Goal: Check status: Check status

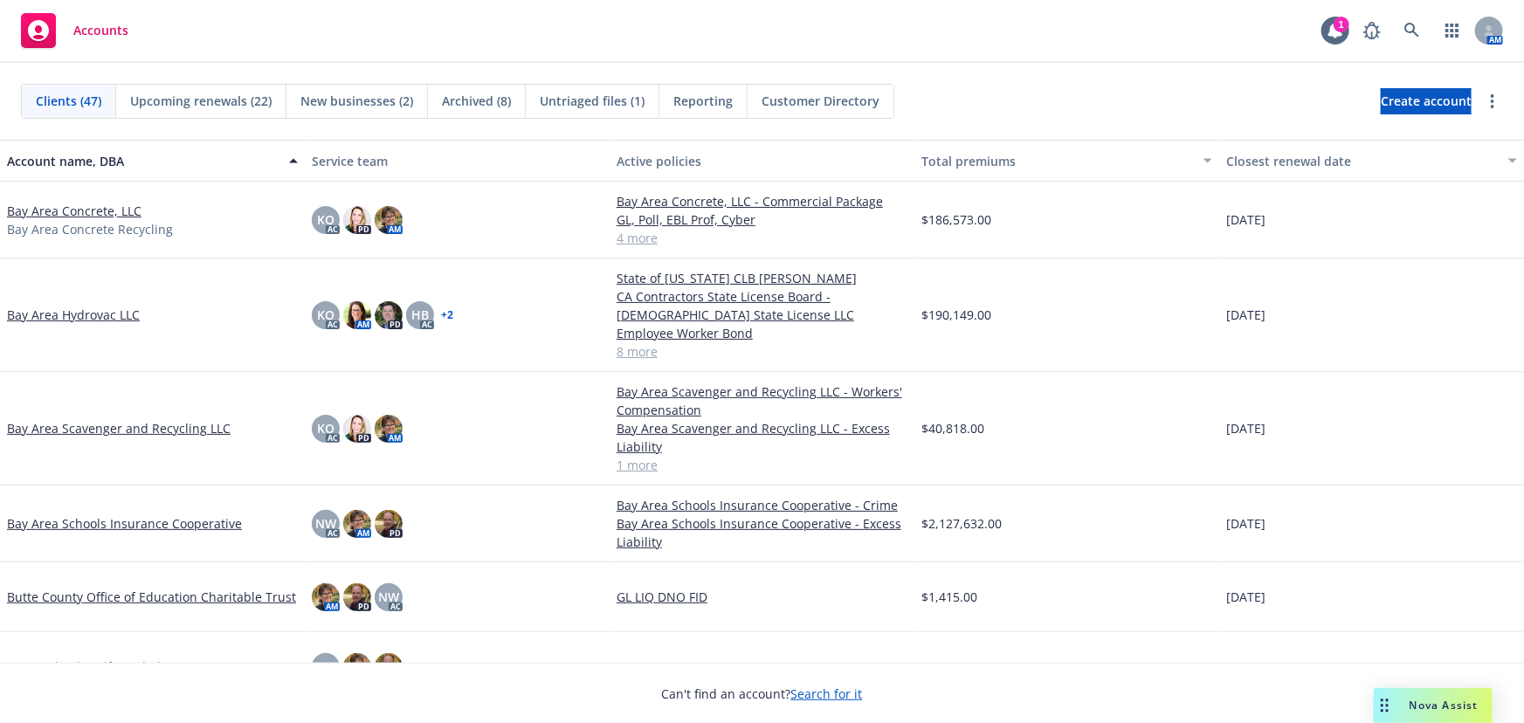
scroll to position [396, 0]
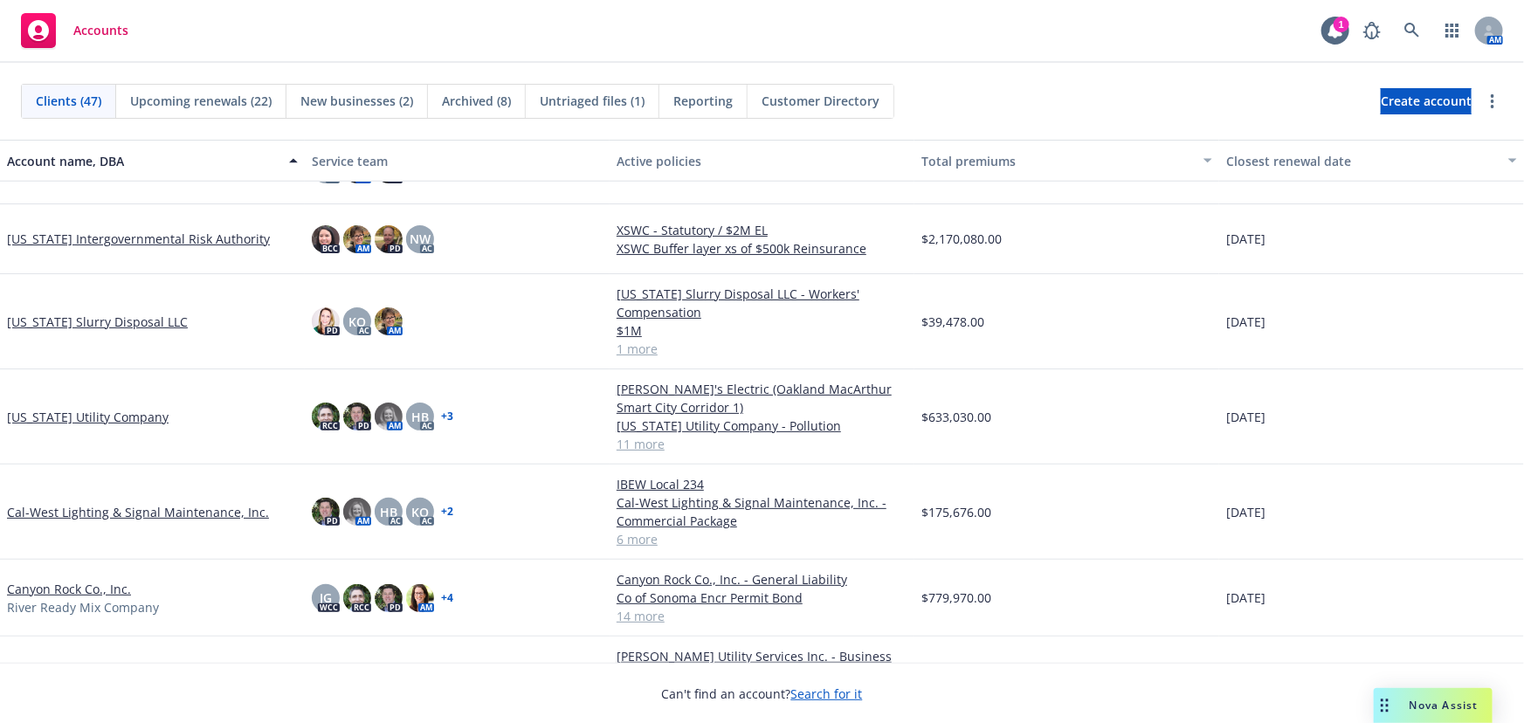
click at [102, 415] on link "[US_STATE] Utility Company" at bounding box center [88, 417] width 162 height 18
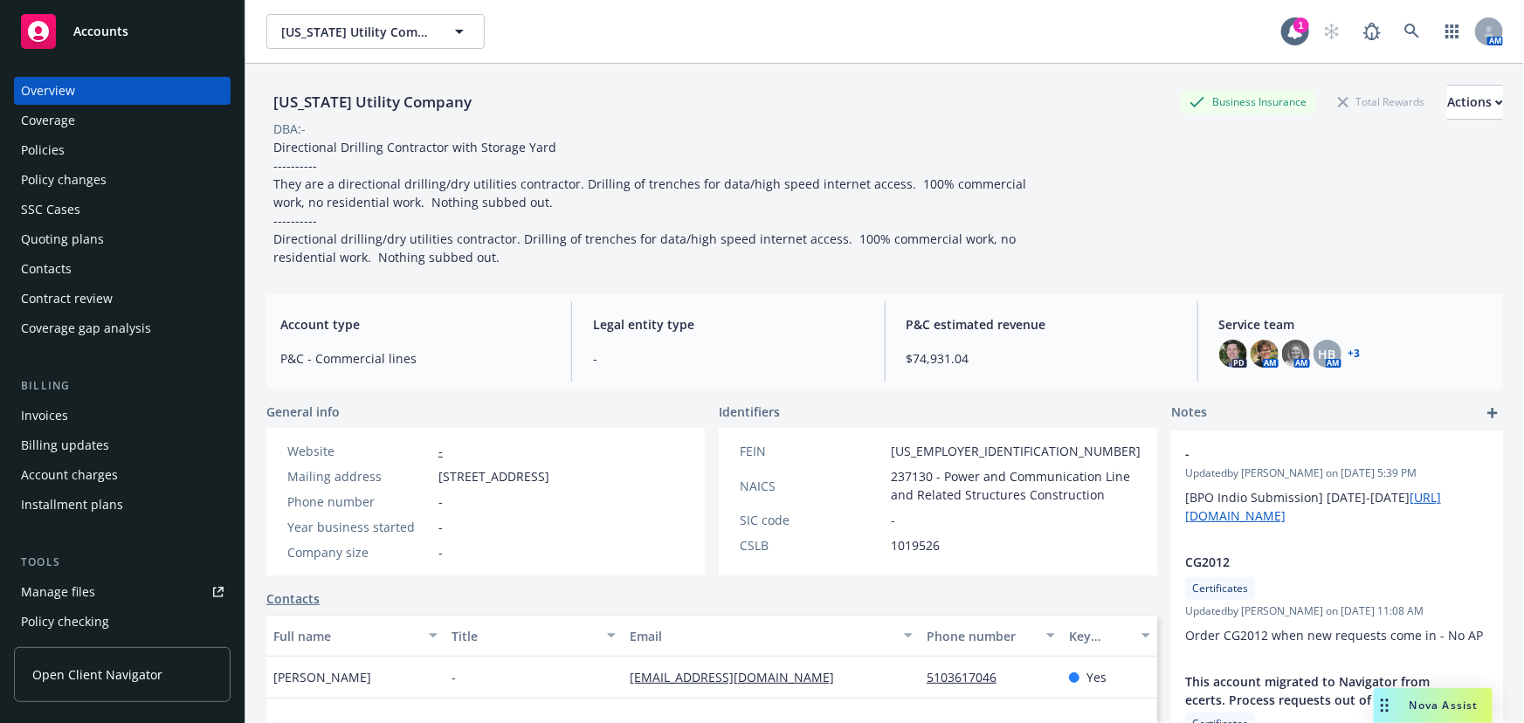
click at [28, 242] on div "Quoting plans" at bounding box center [62, 239] width 83 height 28
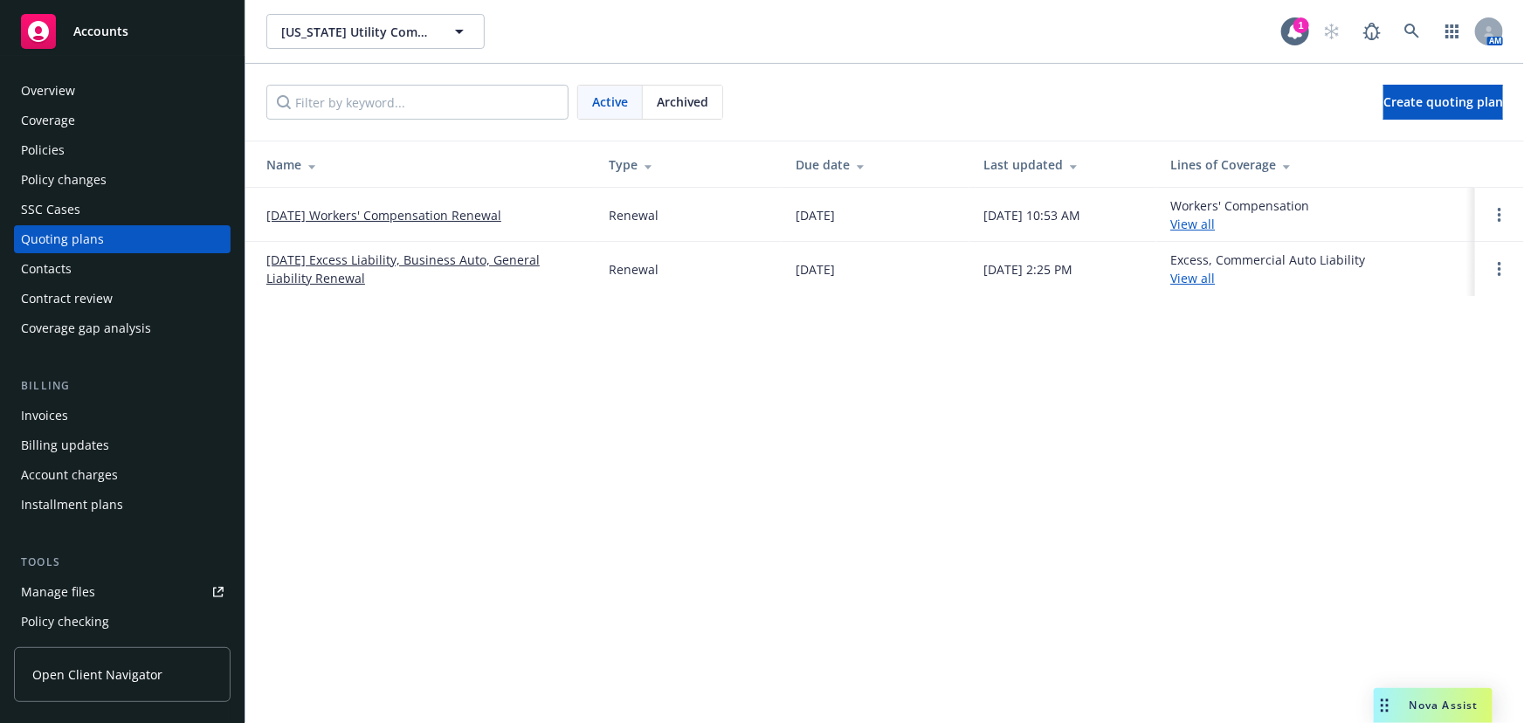
click at [344, 259] on link "[DATE] Excess Liability, Business Auto, General Liability Renewal" at bounding box center [423, 269] width 314 height 37
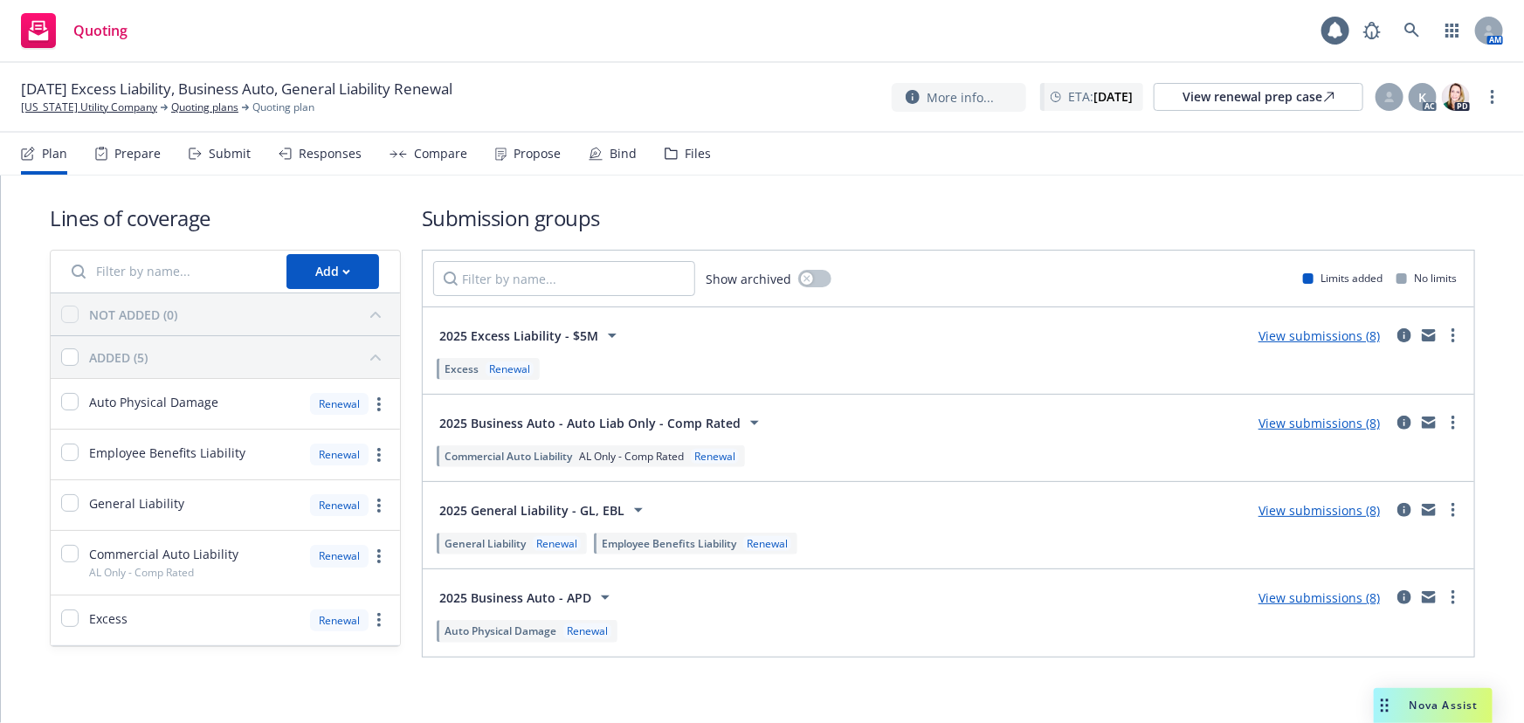
click at [1326, 509] on link "View submissions (8)" at bounding box center [1318, 510] width 121 height 17
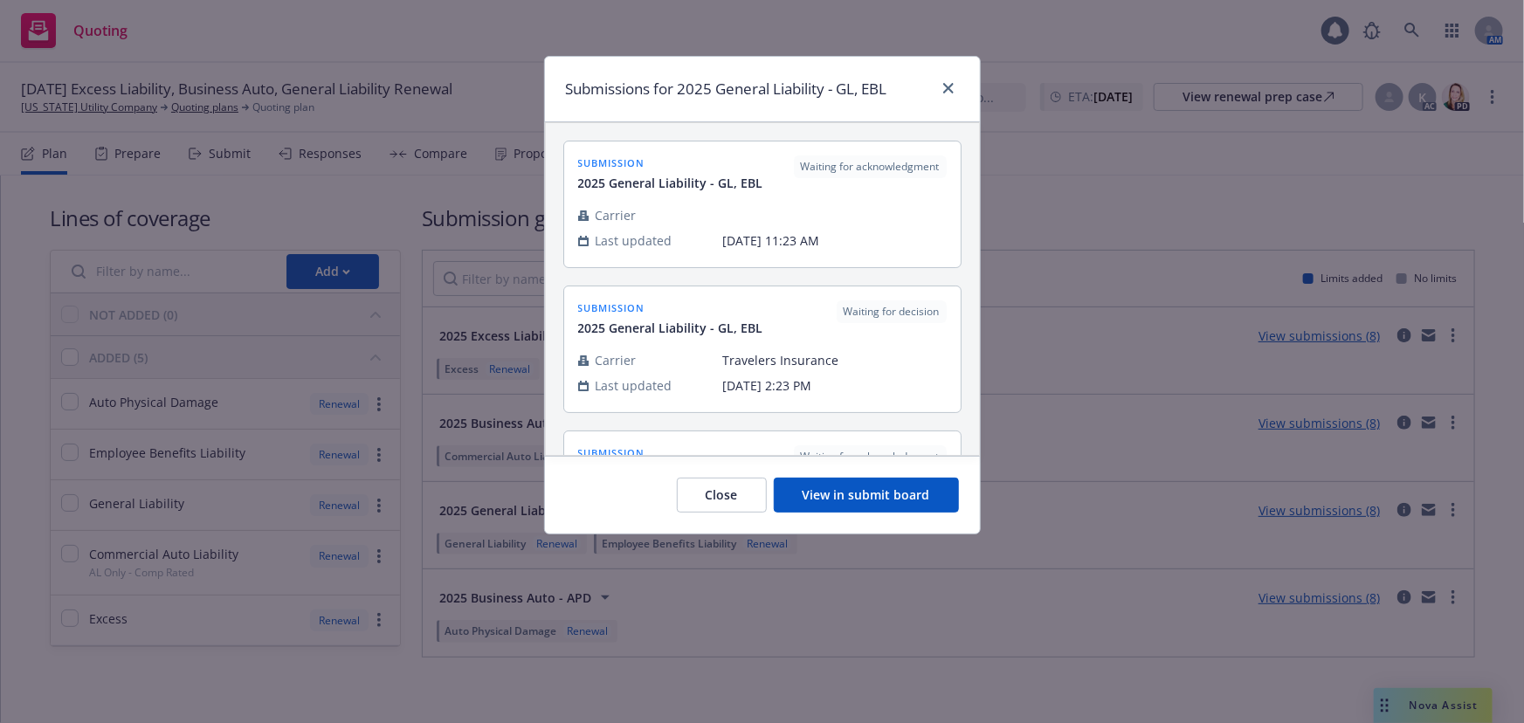
click at [863, 493] on button "View in submit board" at bounding box center [866, 495] width 185 height 35
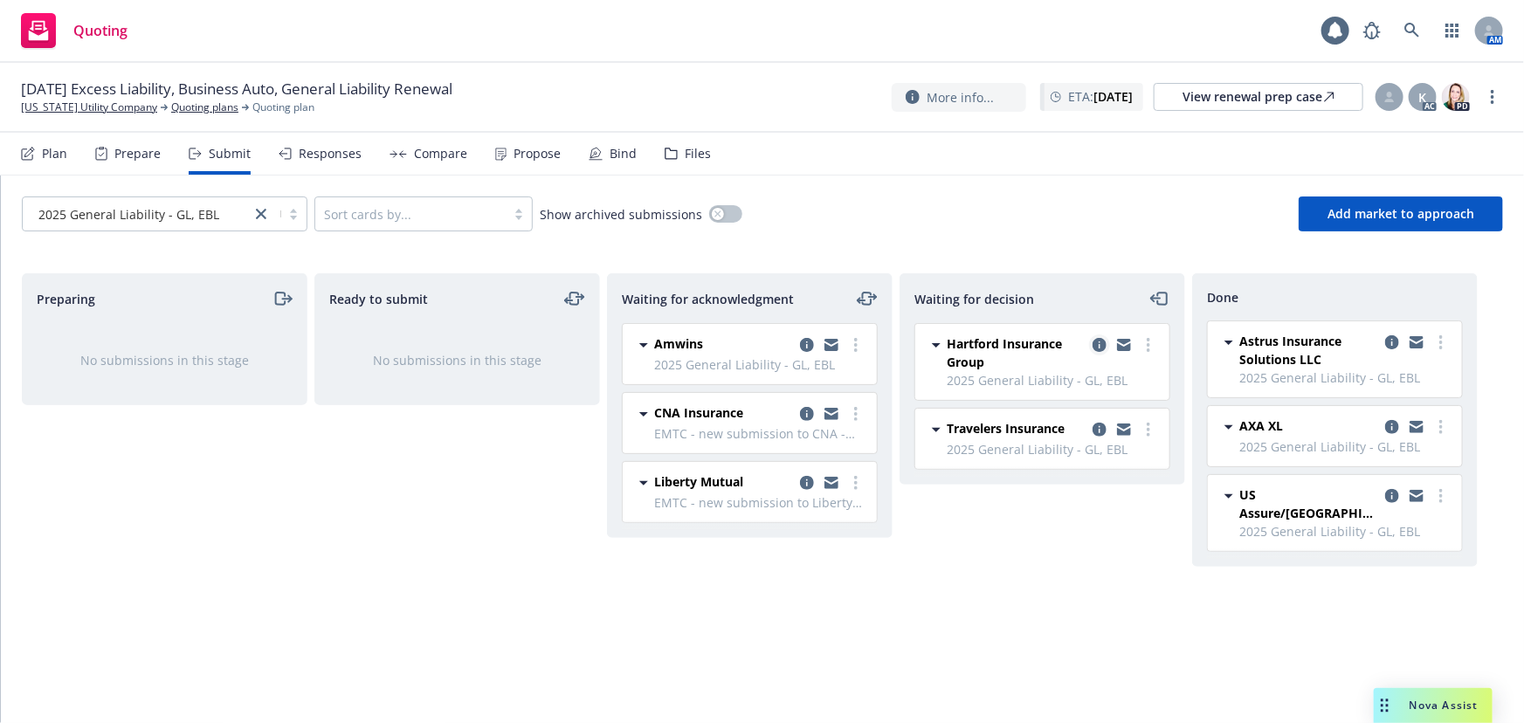
click at [1100, 345] on icon "copy logging email" at bounding box center [1099, 345] width 14 height 14
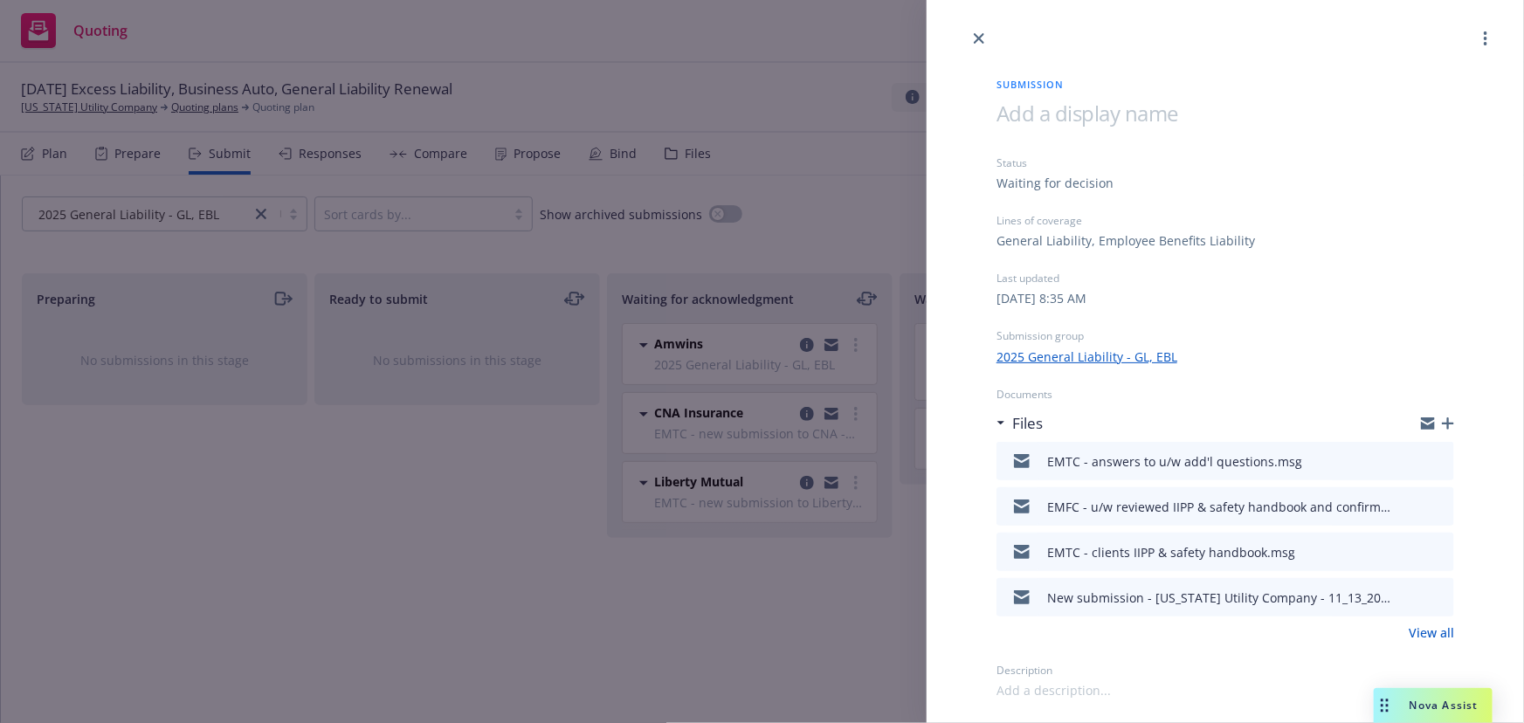
click at [1440, 462] on icon "preview file" at bounding box center [1437, 460] width 16 height 12
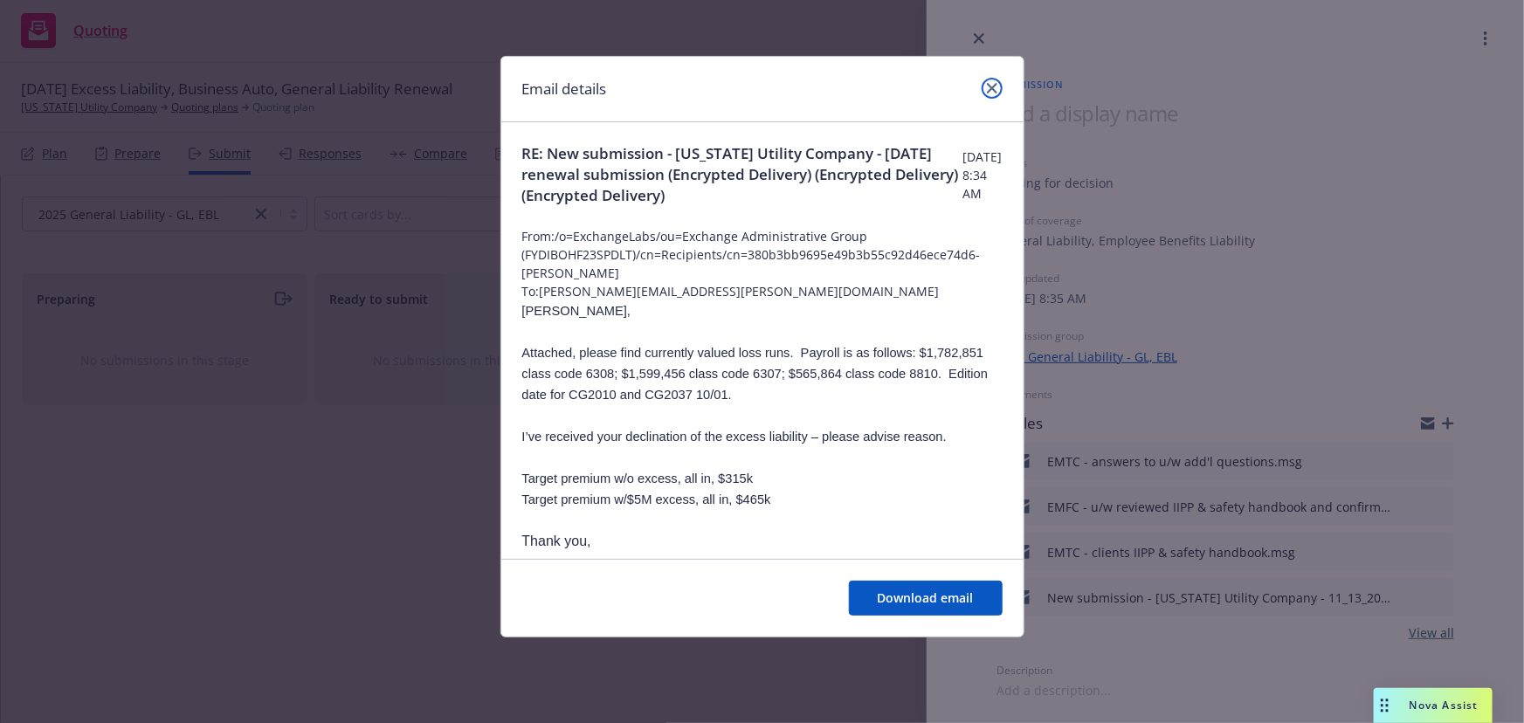
drag, startPoint x: 995, startPoint y: 79, endPoint x: 1472, endPoint y: 237, distance: 503.1
click at [995, 79] on link "close" at bounding box center [992, 88] width 21 height 21
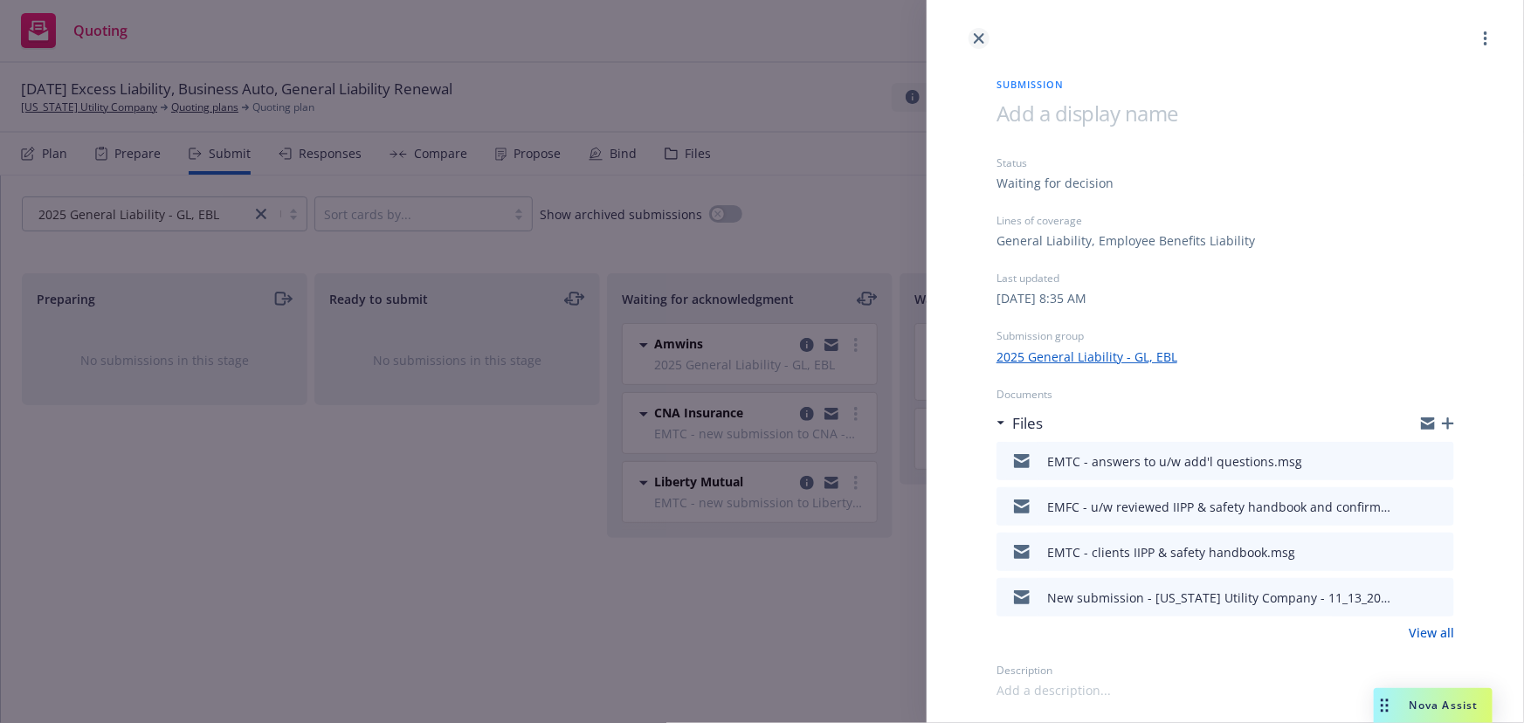
click at [985, 40] on link "close" at bounding box center [978, 38] width 21 height 21
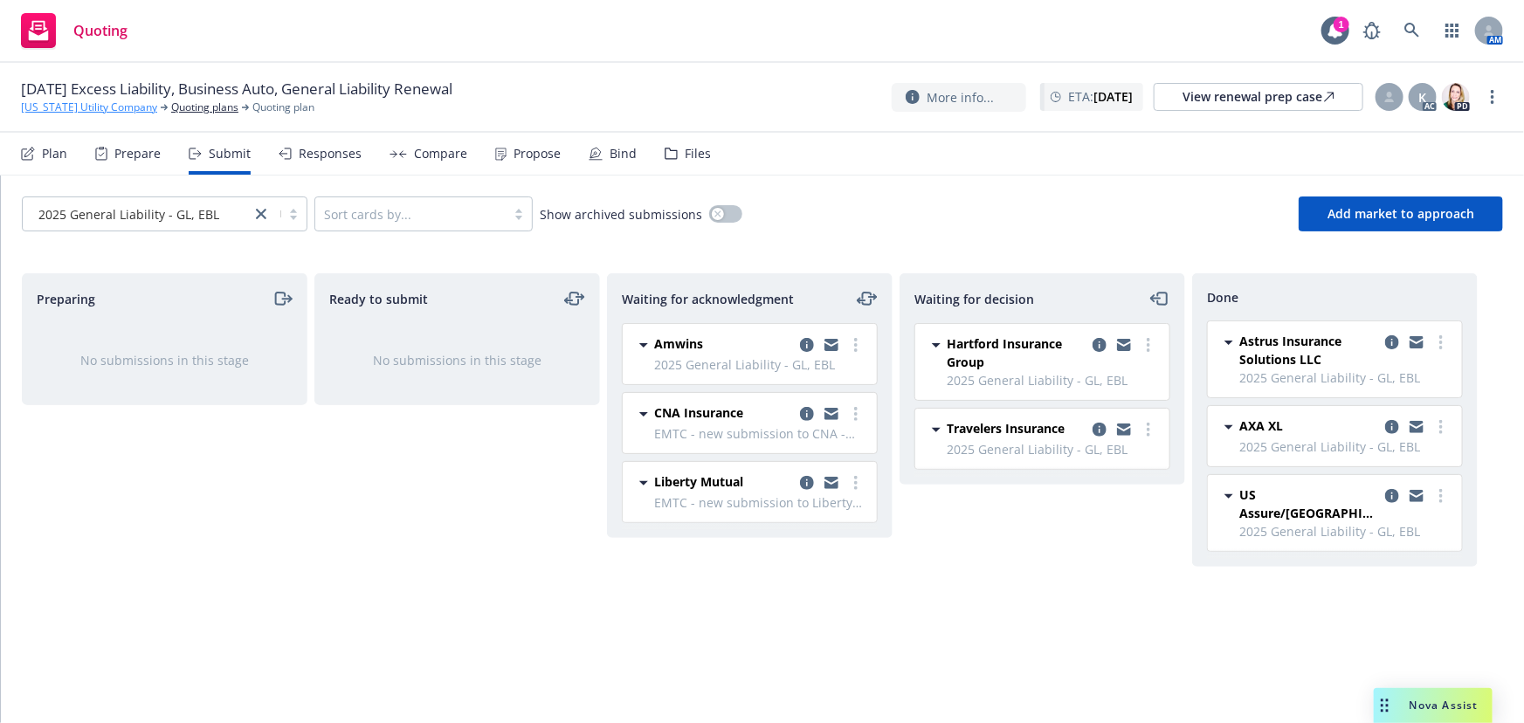
click at [52, 104] on link "[US_STATE] Utility Company" at bounding box center [89, 108] width 136 height 16
